Goal: Transaction & Acquisition: Purchase product/service

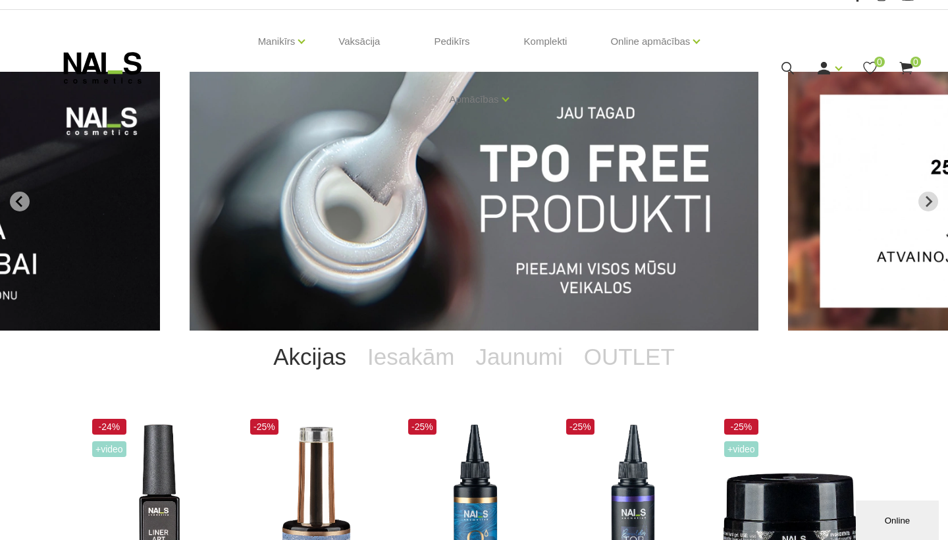
scroll to position [109, 0]
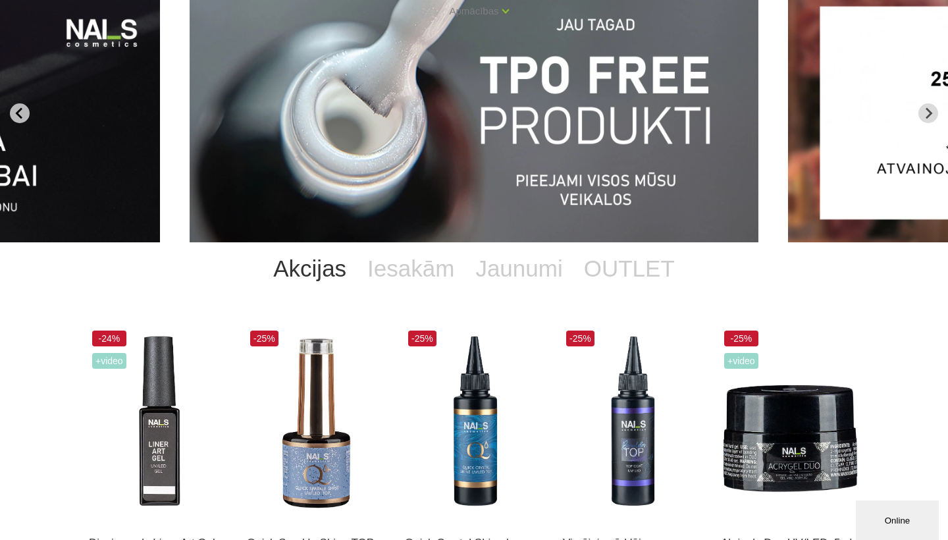
click at [20, 108] on icon "Go to last slide" at bounding box center [20, 113] width 12 height 12
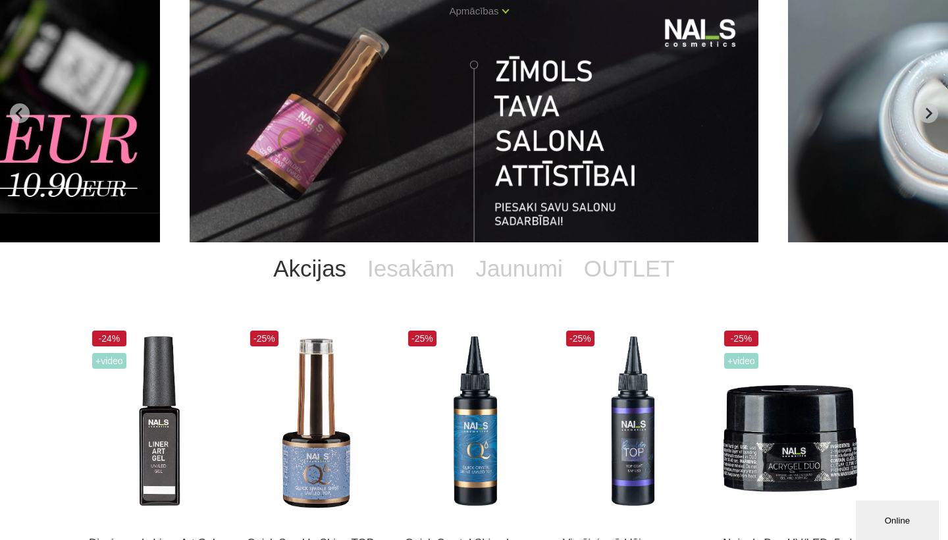
click at [361, 151] on img "13 of 13" at bounding box center [474, 113] width 569 height 259
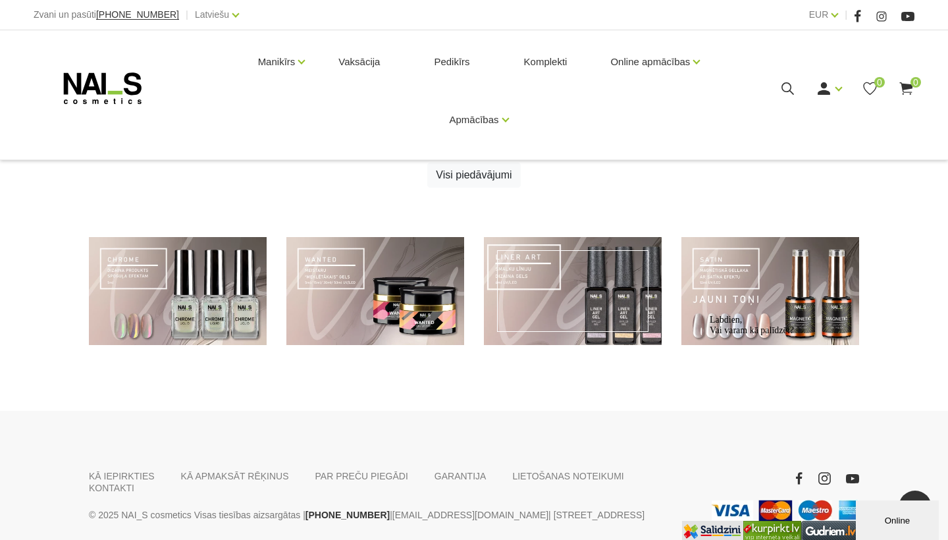
scroll to position [901, 0]
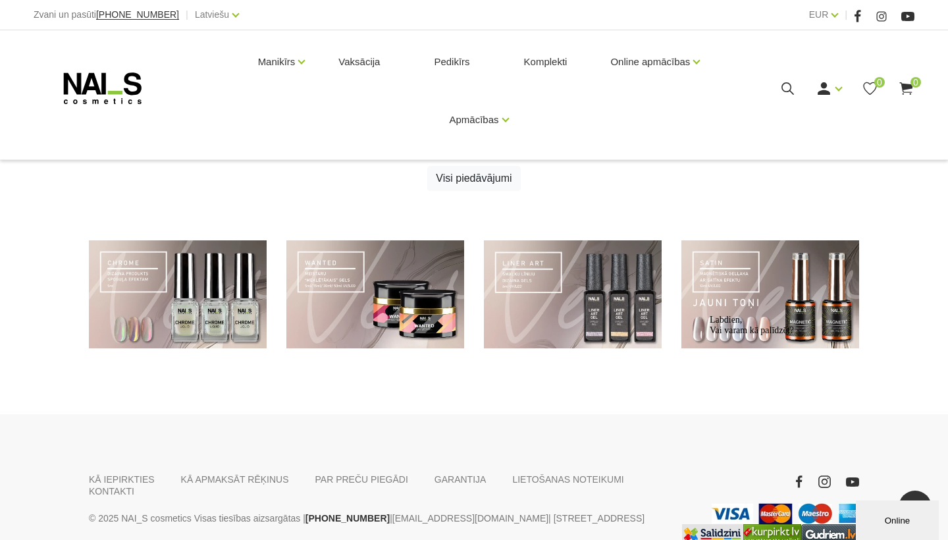
click at [726, 318] on div "Labdien, Vai varam kā palīdzēt?" at bounding box center [828, 325] width 237 height 21
click at [774, 280] on link at bounding box center [770, 294] width 178 height 109
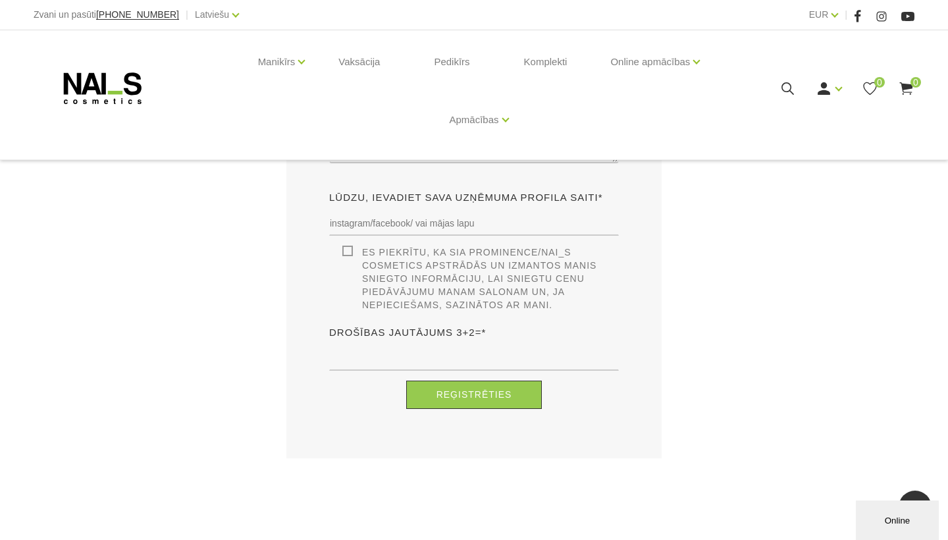
scroll to position [945, 0]
click at [122, 83] on icon at bounding box center [103, 88] width 138 height 33
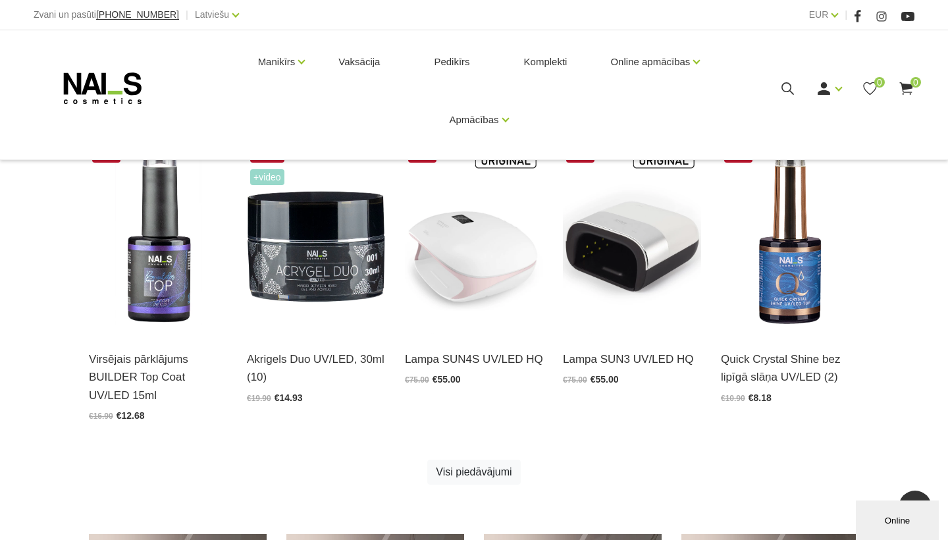
scroll to position [605, 0]
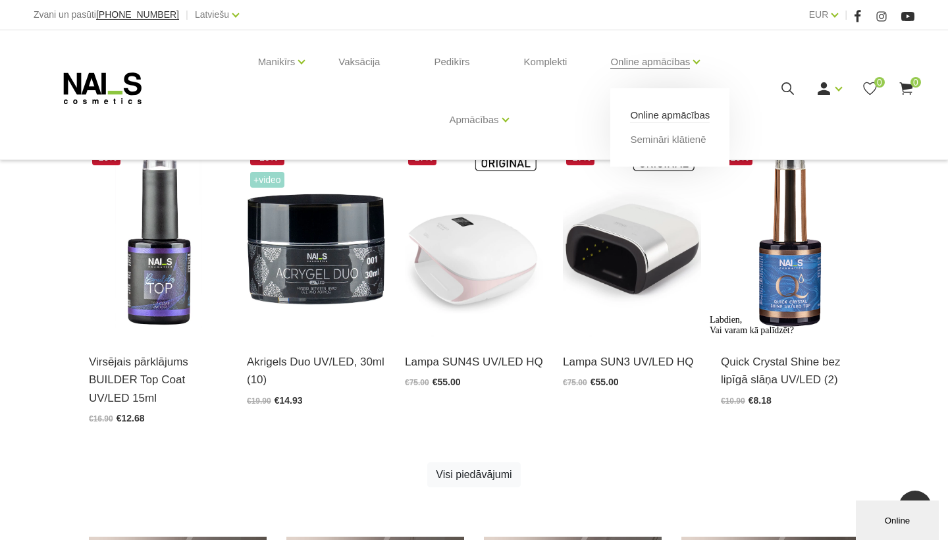
click at [644, 119] on link "Online apmācības" at bounding box center [670, 115] width 80 height 14
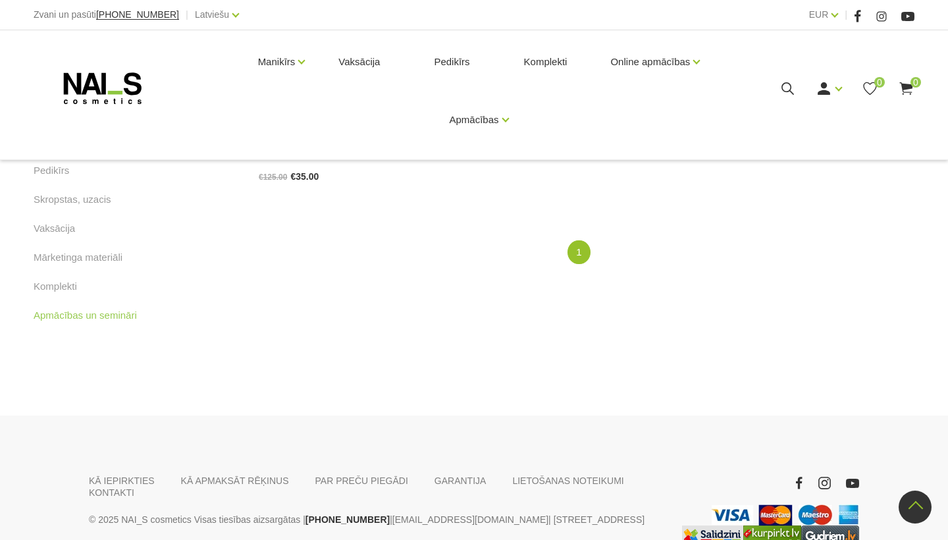
scroll to position [534, 0]
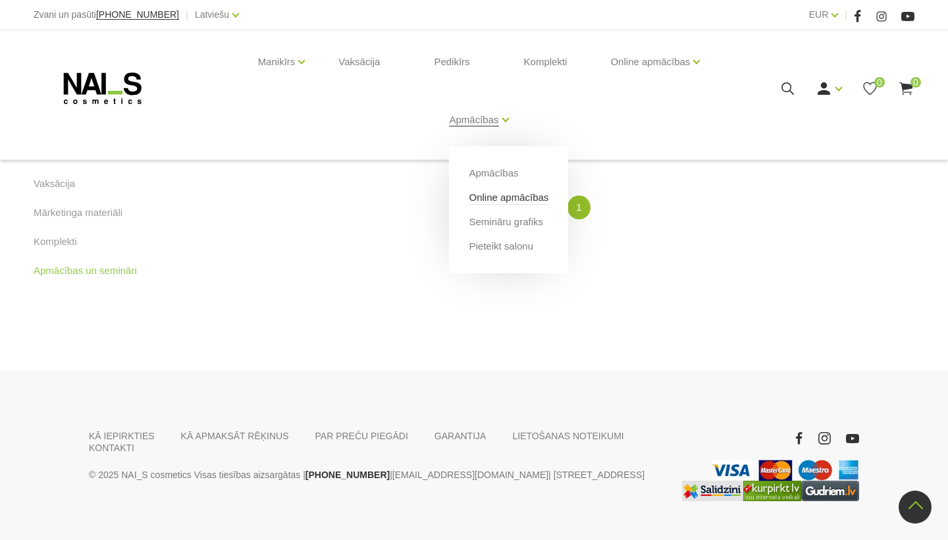
click at [495, 202] on link "Online apmācības" at bounding box center [509, 197] width 80 height 14
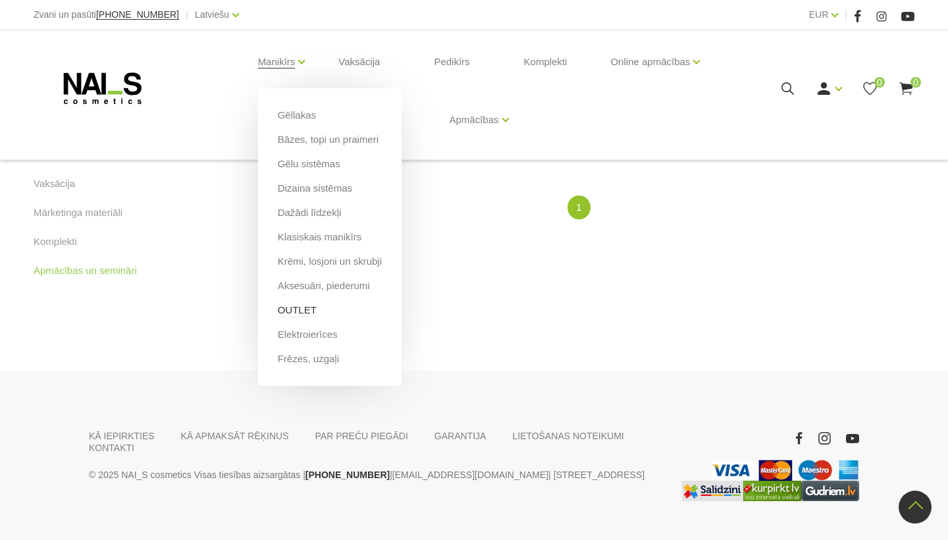
click at [295, 307] on link "OUTLET" at bounding box center [297, 310] width 39 height 14
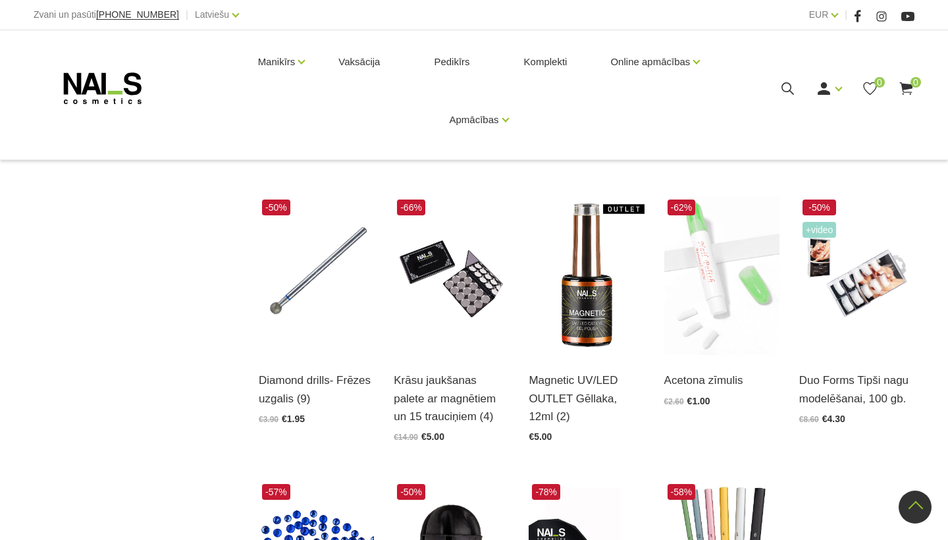
scroll to position [1064, 0]
click at [582, 306] on img at bounding box center [586, 275] width 115 height 159
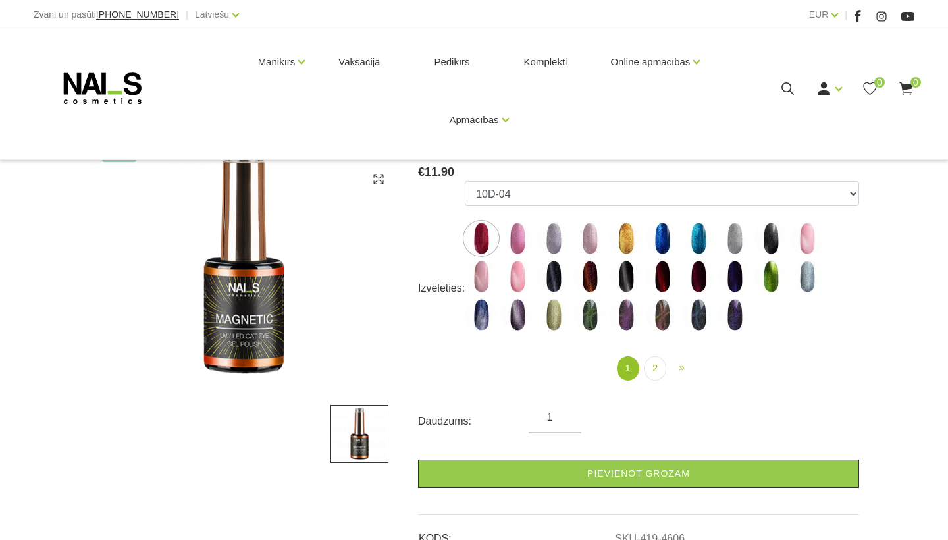
scroll to position [167, 0]
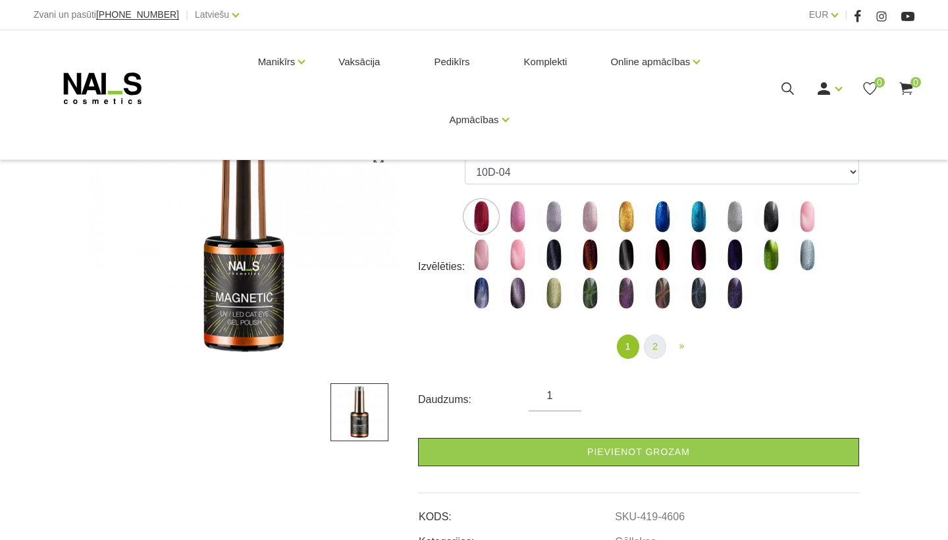
click at [658, 344] on link "2" at bounding box center [655, 346] width 22 height 24
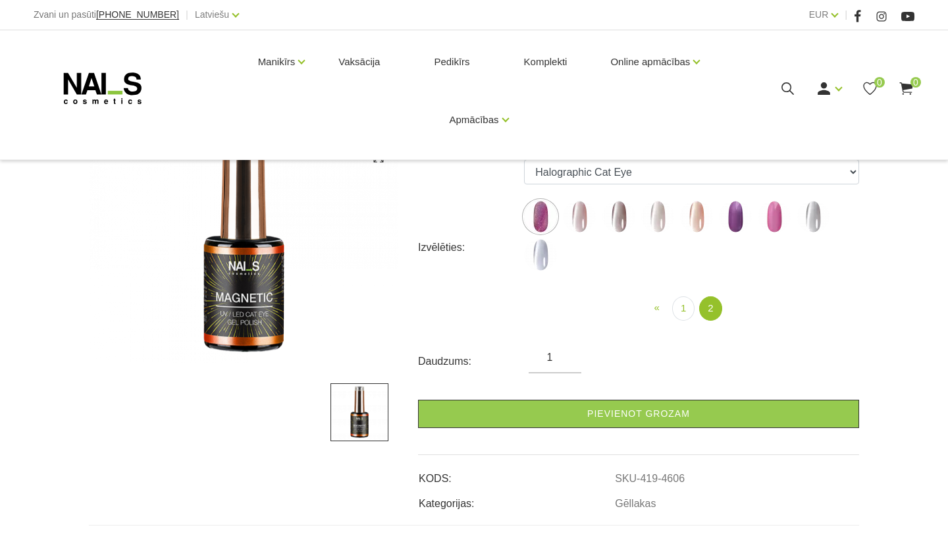
click at [591, 221] on img at bounding box center [579, 216] width 33 height 33
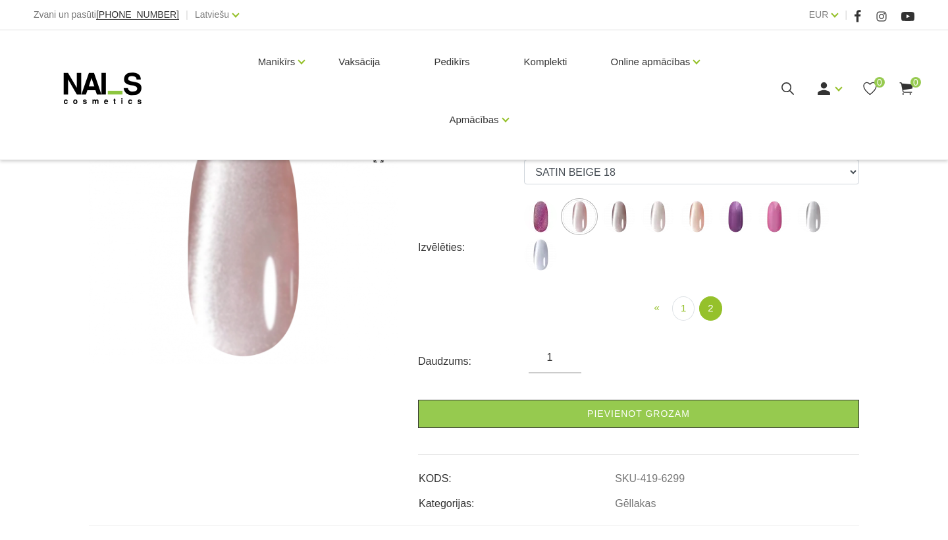
click at [629, 220] on img at bounding box center [618, 216] width 33 height 33
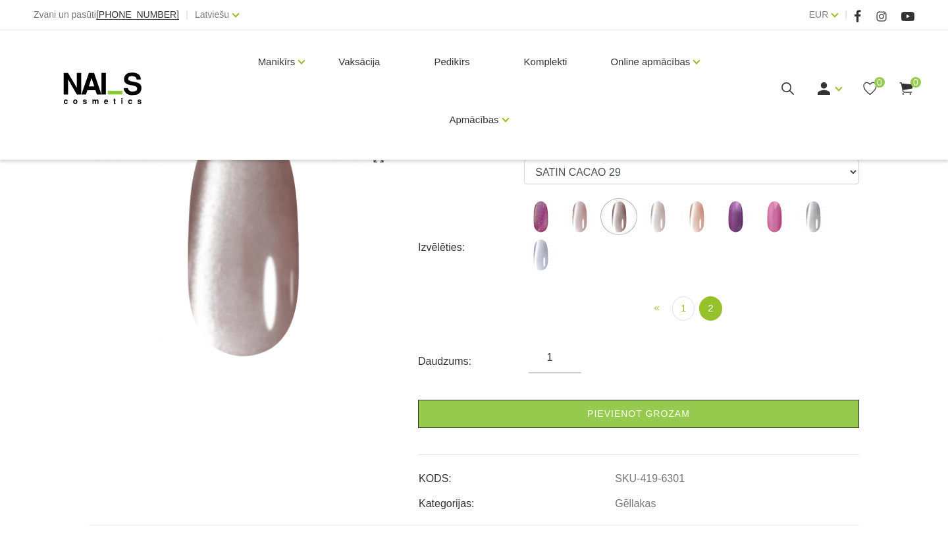
click at [699, 215] on img at bounding box center [696, 216] width 33 height 33
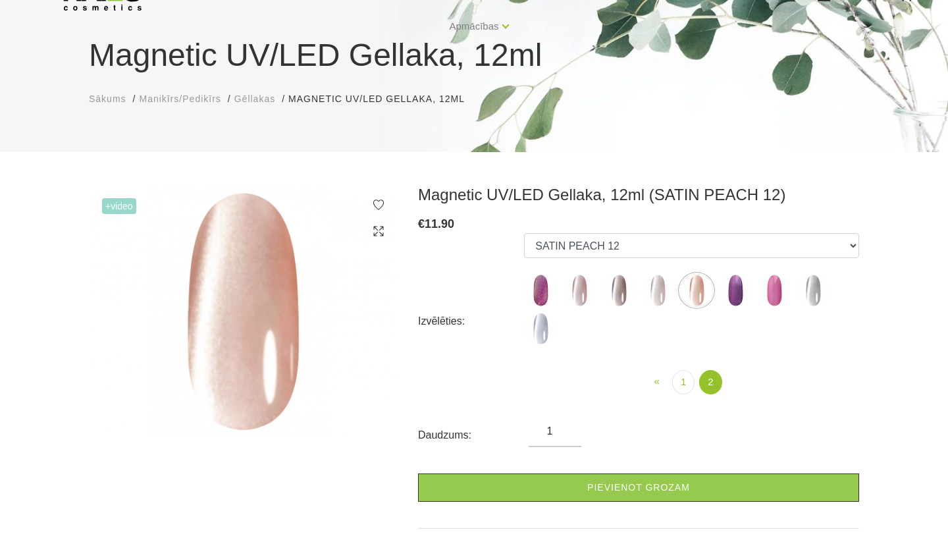
scroll to position [63, 0]
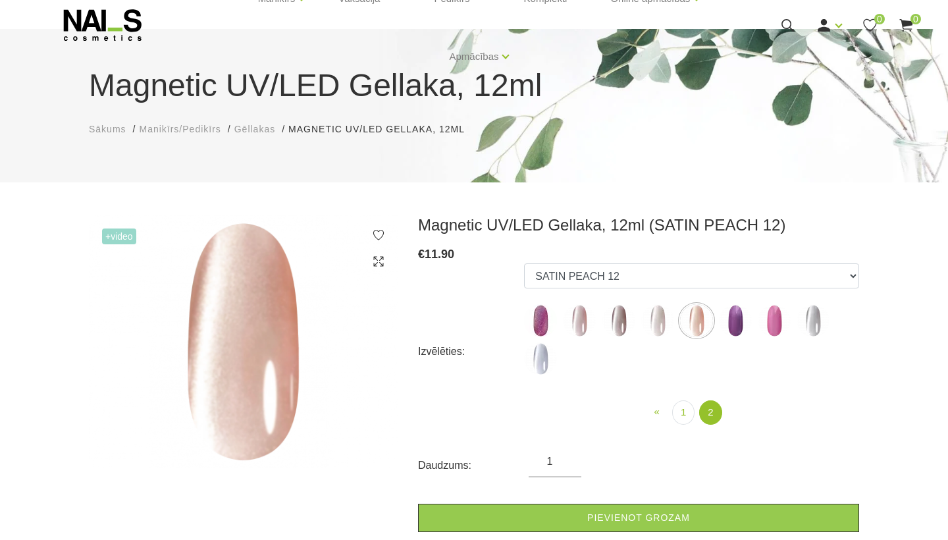
click at [583, 325] on img at bounding box center [579, 320] width 33 height 33
select select "6299"
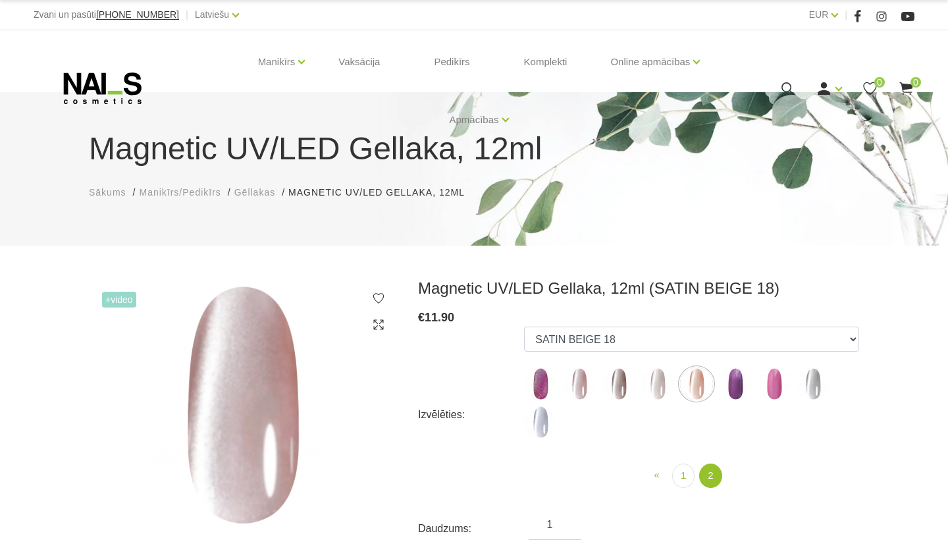
scroll to position [0, 0]
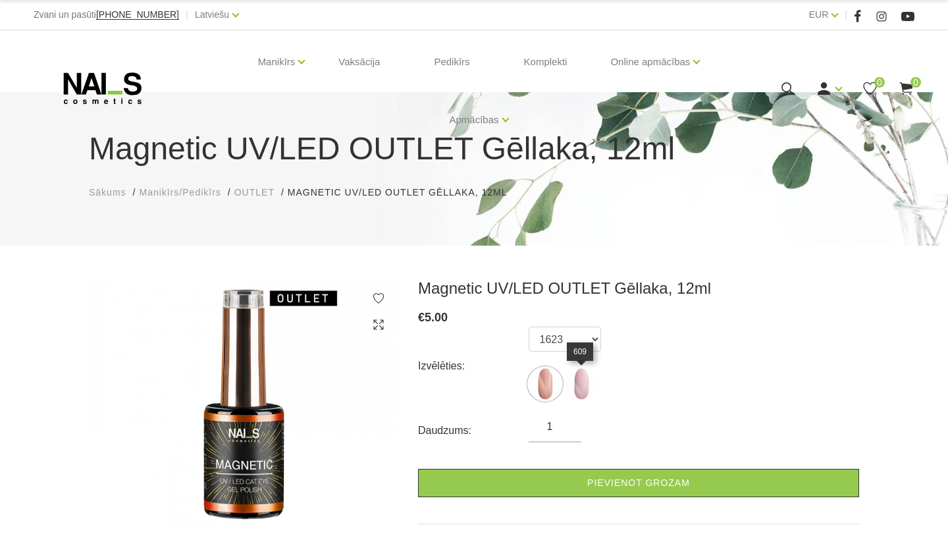
click at [584, 384] on img at bounding box center [581, 383] width 33 height 33
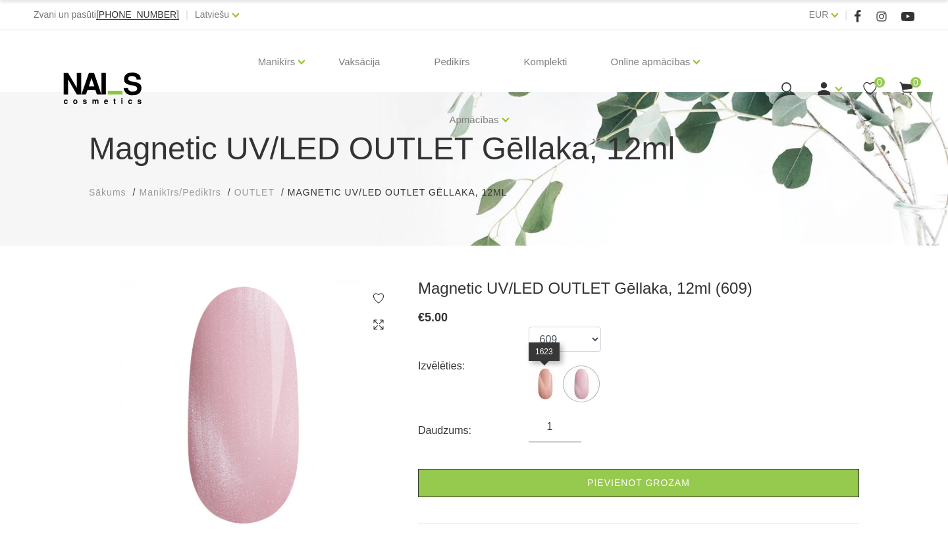
click at [543, 386] on img at bounding box center [545, 383] width 33 height 33
select select "6448"
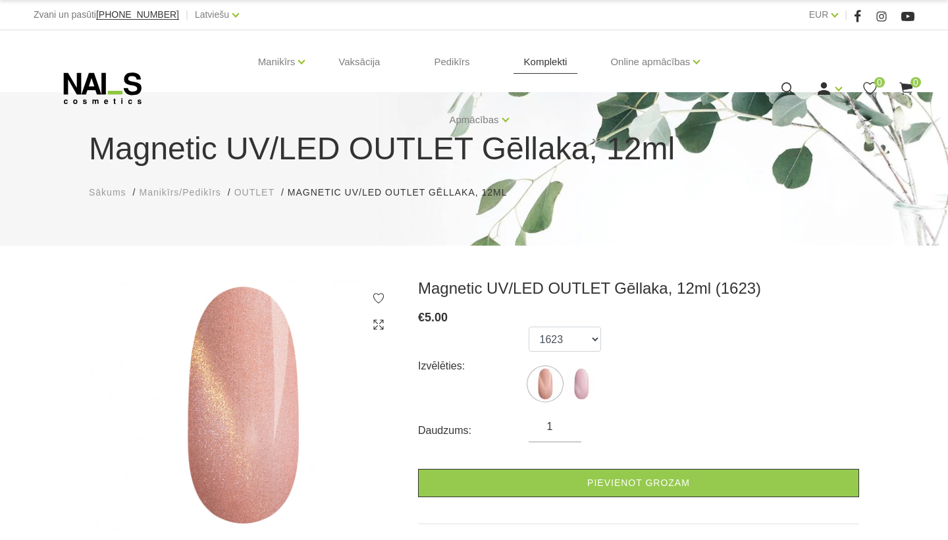
click at [557, 61] on link "Komplekti" at bounding box center [546, 61] width 65 height 63
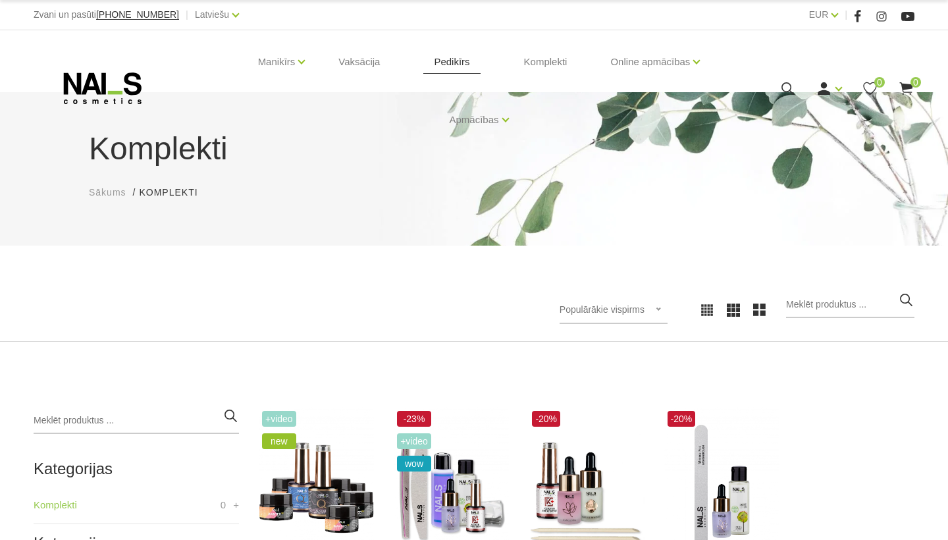
click at [444, 70] on link "Pedikīrs" at bounding box center [451, 61] width 57 height 63
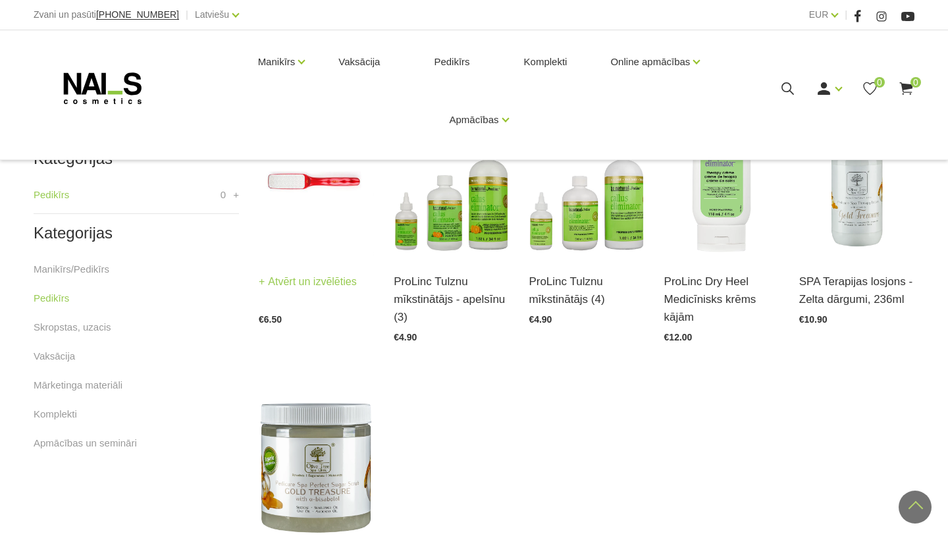
scroll to position [314, 0]
